Goal: Find contact information: Find contact information

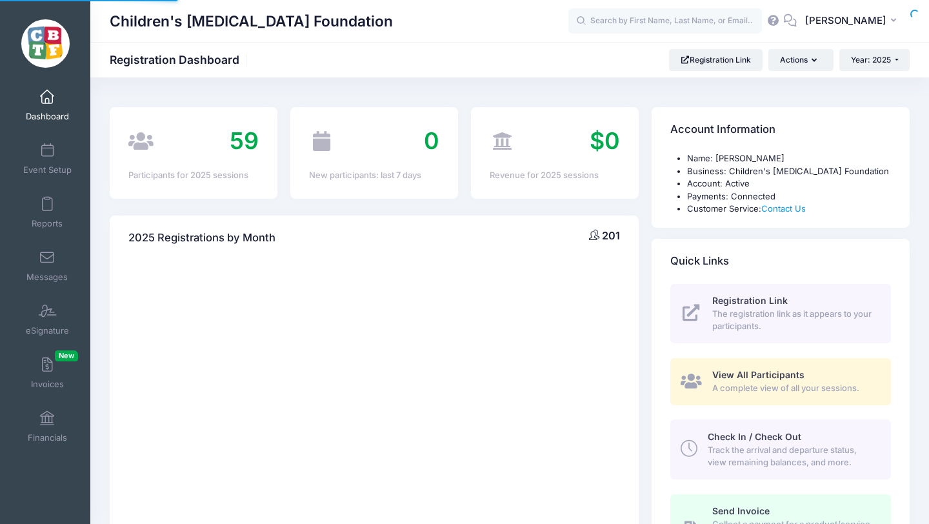
select select
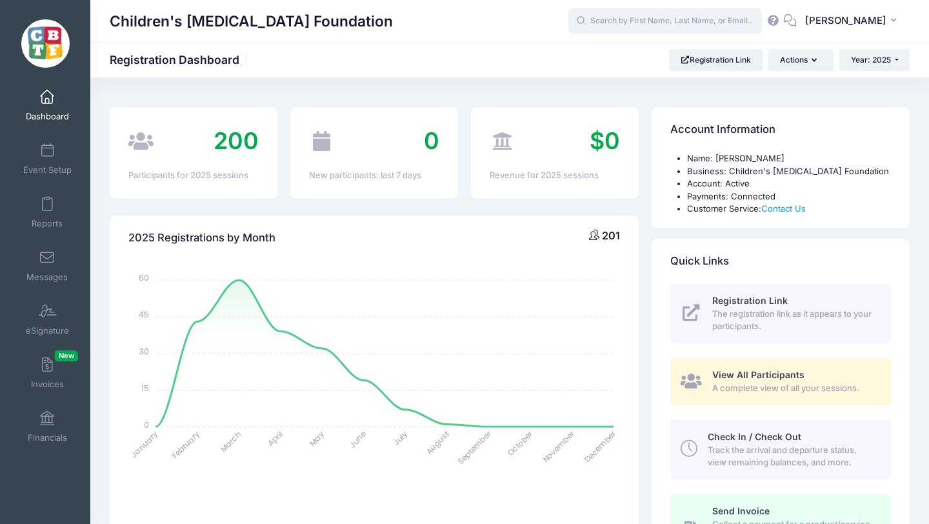
click at [677, 27] on input "text" at bounding box center [665, 21] width 194 height 26
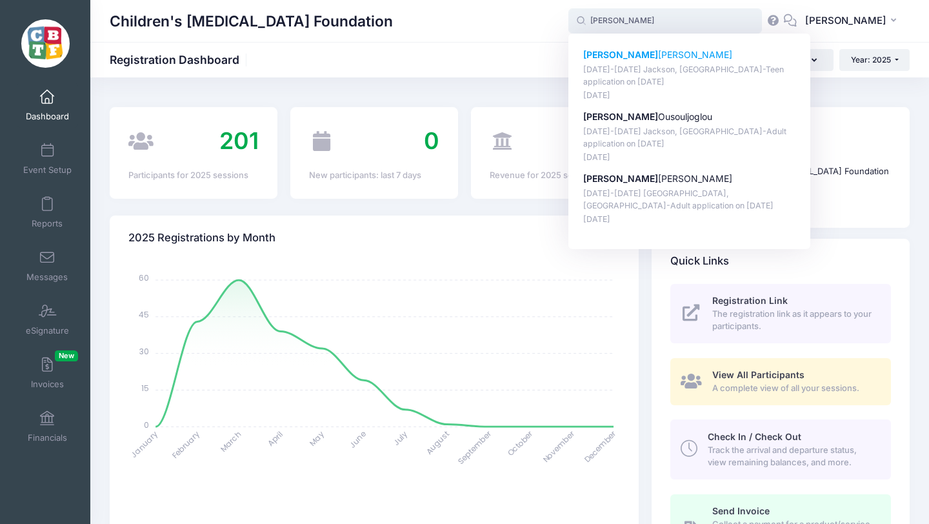
click at [653, 50] on p "Emily Harbison" at bounding box center [689, 55] width 213 height 14
type input "Emily Harbison (August 18-23 Jackson, MI-Teen application, Aug-18, 2025)"
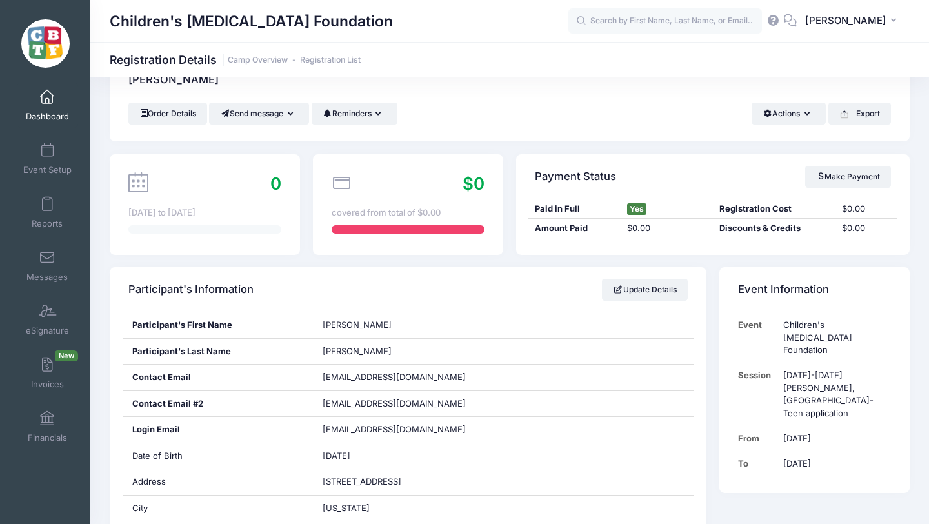
scroll to position [57, 0]
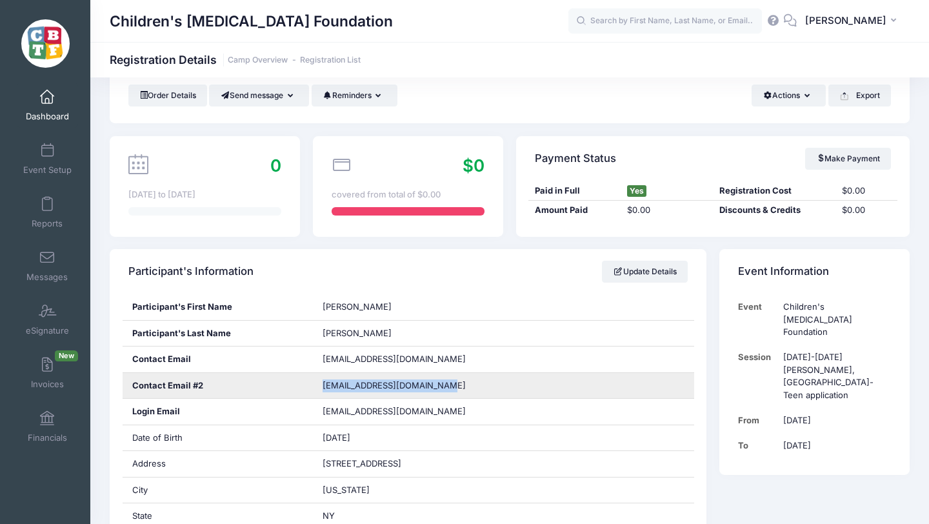
drag, startPoint x: 441, startPoint y: 386, endPoint x: 299, endPoint y: 386, distance: 141.9
click at [299, 386] on div "Contact Email #2 theemilyharbison@gmail.com" at bounding box center [409, 386] width 572 height 26
copy div "theemilyharbison@gmail.com"
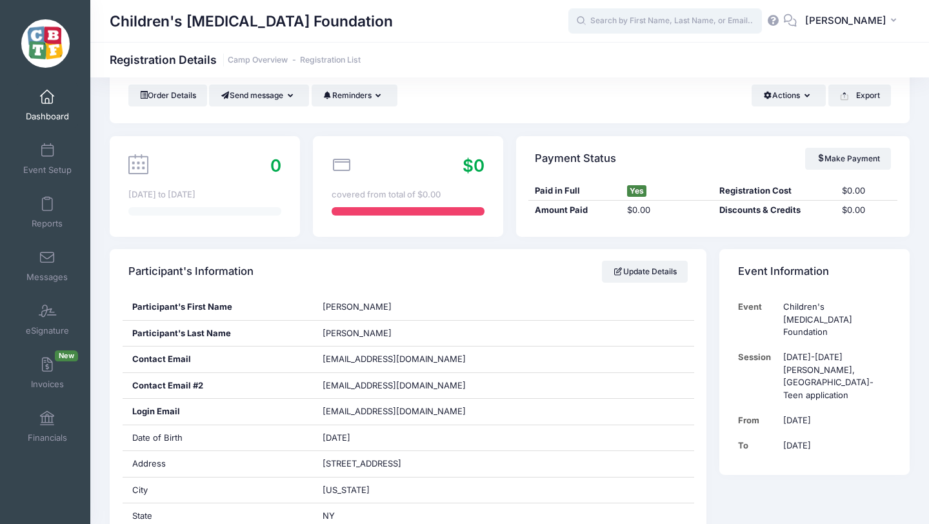
drag, startPoint x: 663, startPoint y: 26, endPoint x: 663, endPoint y: 17, distance: 8.4
click at [663, 25] on input "text" at bounding box center [665, 21] width 194 height 26
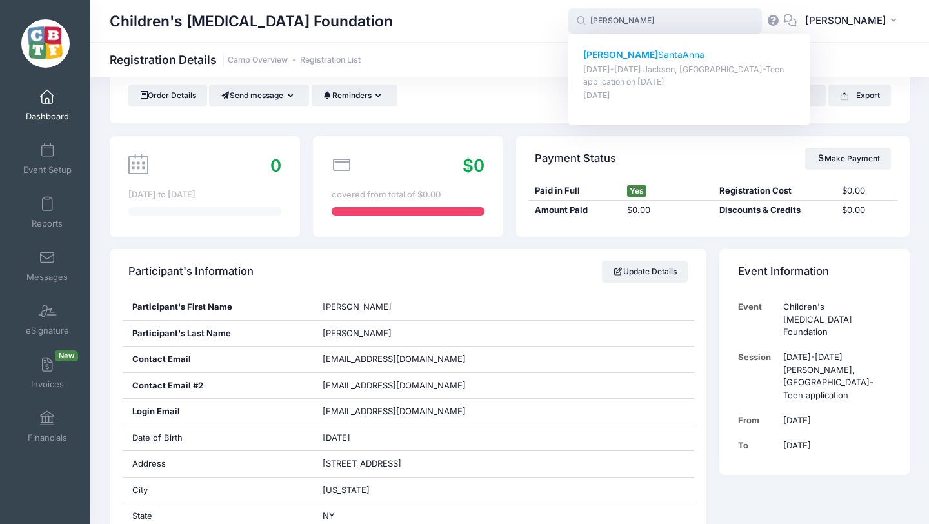
click at [656, 66] on p "August 18-23 Jackson, MI-Teen application on Aug-18, 2025" at bounding box center [689, 76] width 213 height 24
type input "Ashley SantaAnna (August 18-23 Jackson, MI-Teen application, Aug-18, 2025)"
